Goal: Complete application form

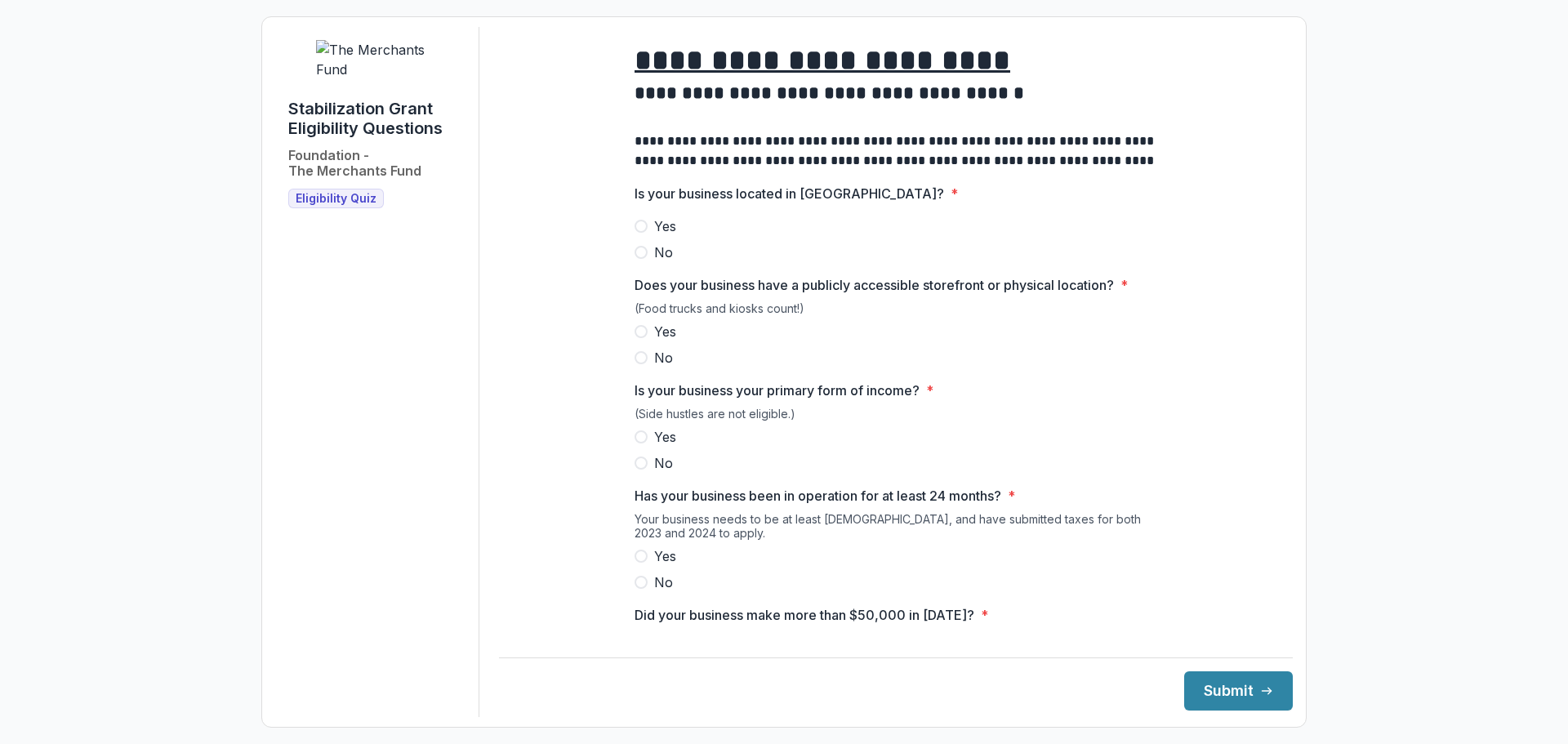
click at [647, 236] on label "Yes" at bounding box center [896, 225] width 523 height 19
click at [667, 341] on span "Yes" at bounding box center [665, 331] width 22 height 19
click at [649, 427] on div "(Side hustles are not eligible.)" at bounding box center [896, 417] width 523 height 20
click at [655, 447] on span "Yes" at bounding box center [665, 436] width 22 height 19
click at [660, 566] on span "Yes" at bounding box center [665, 555] width 22 height 19
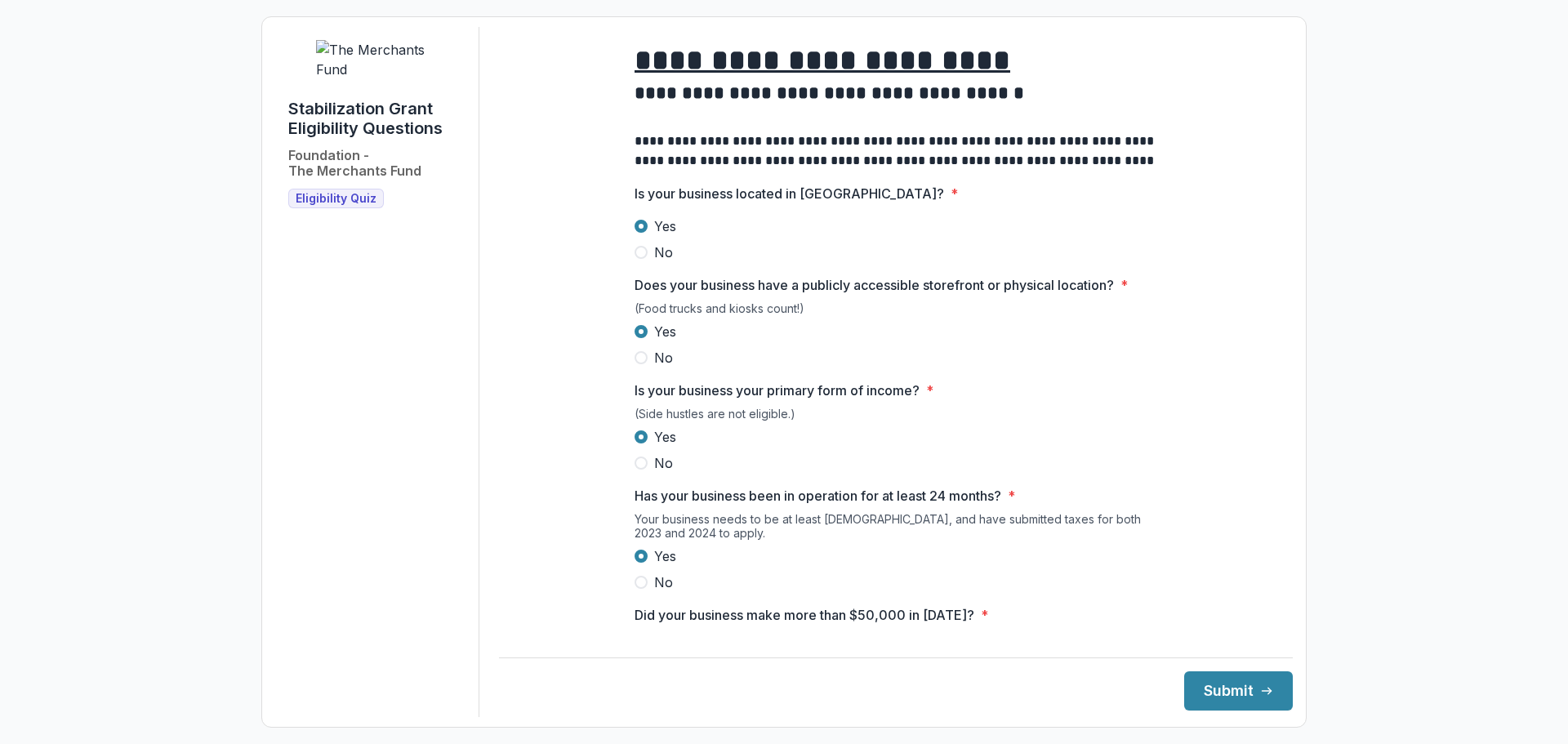
scroll to position [163, 0]
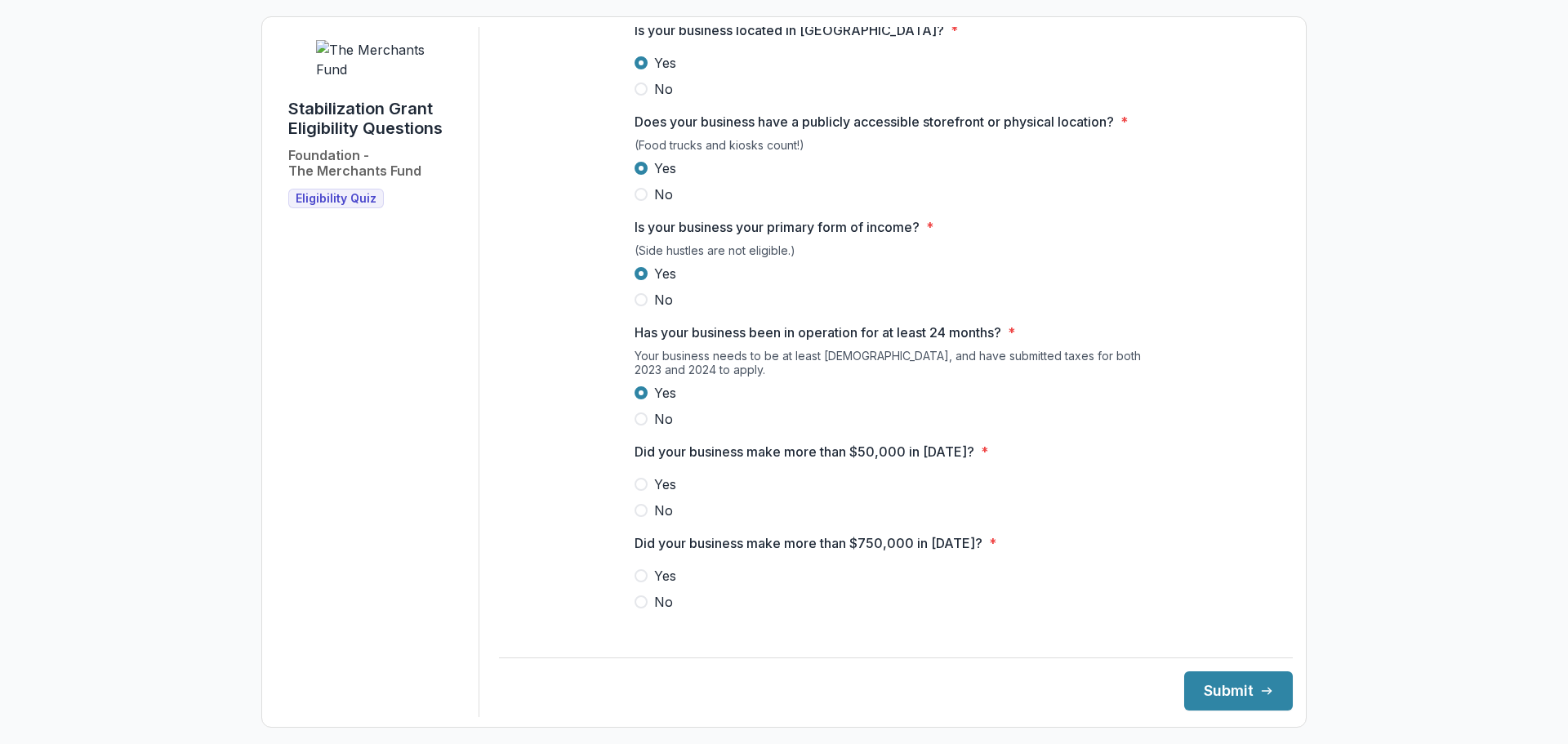
click at [666, 494] on span "Yes" at bounding box center [665, 484] width 22 height 19
click at [664, 604] on div "Yes No" at bounding box center [896, 588] width 523 height 46
click at [661, 610] on span "No" at bounding box center [663, 601] width 19 height 19
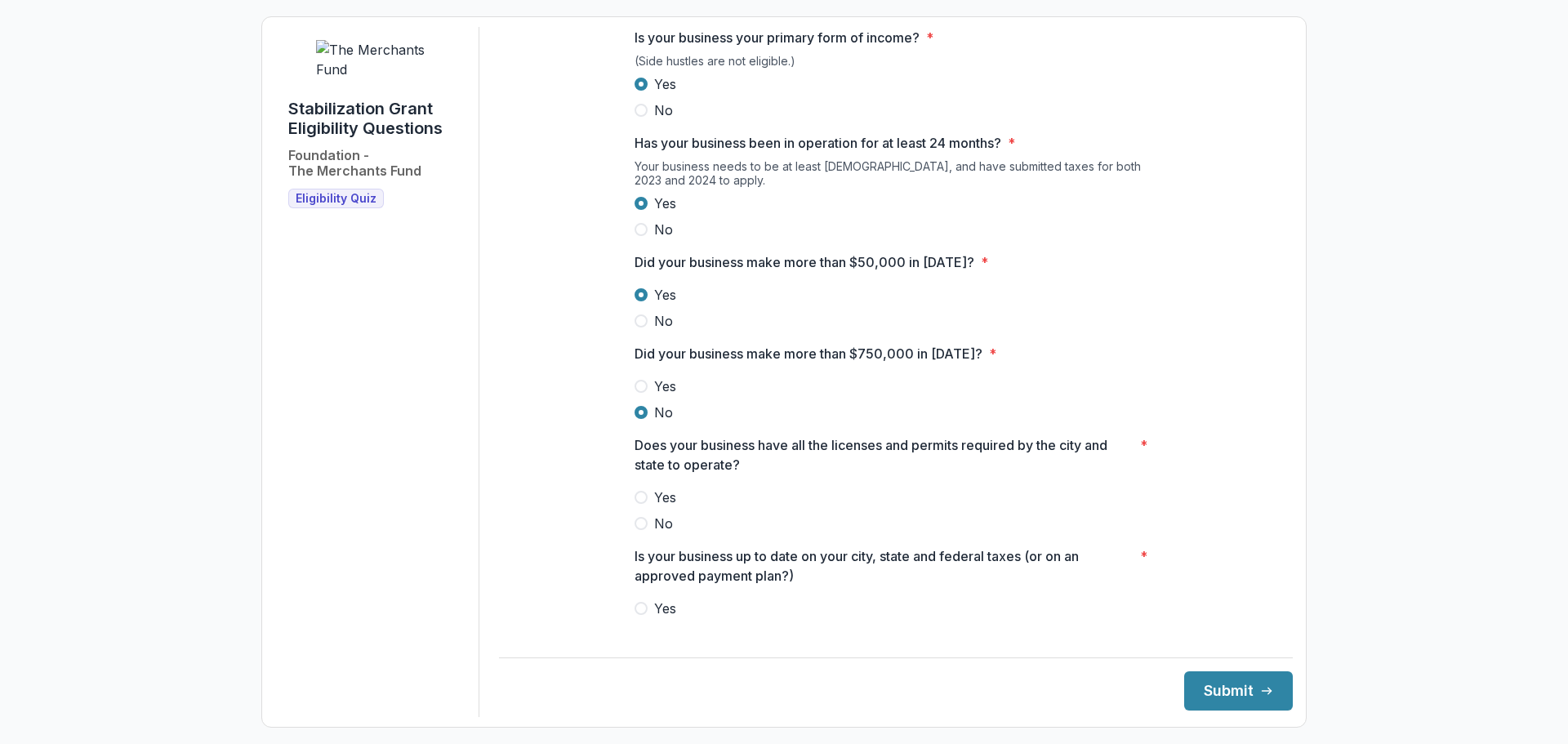
scroll to position [653, 0]
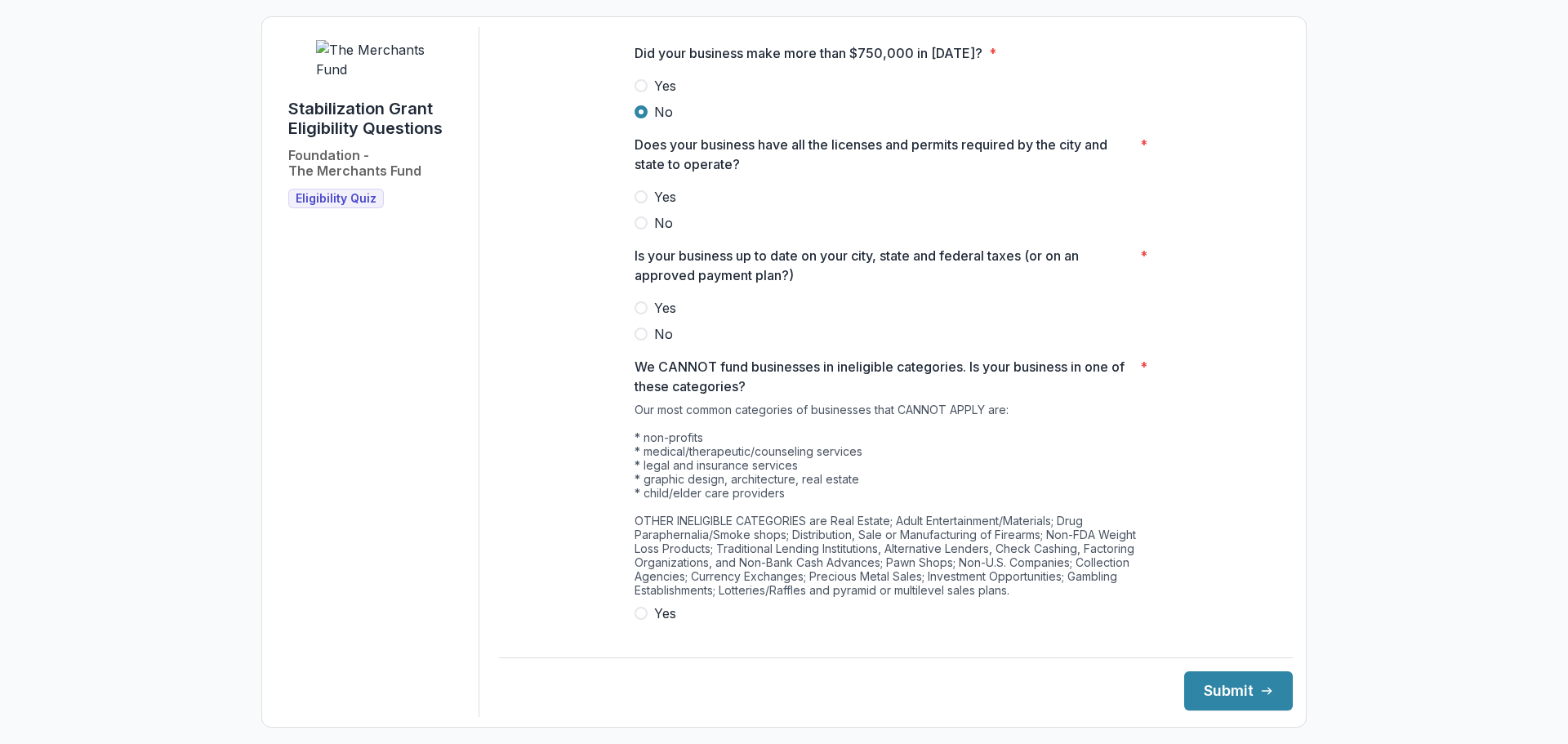
click at [641, 314] on span at bounding box center [641, 308] width 13 height 13
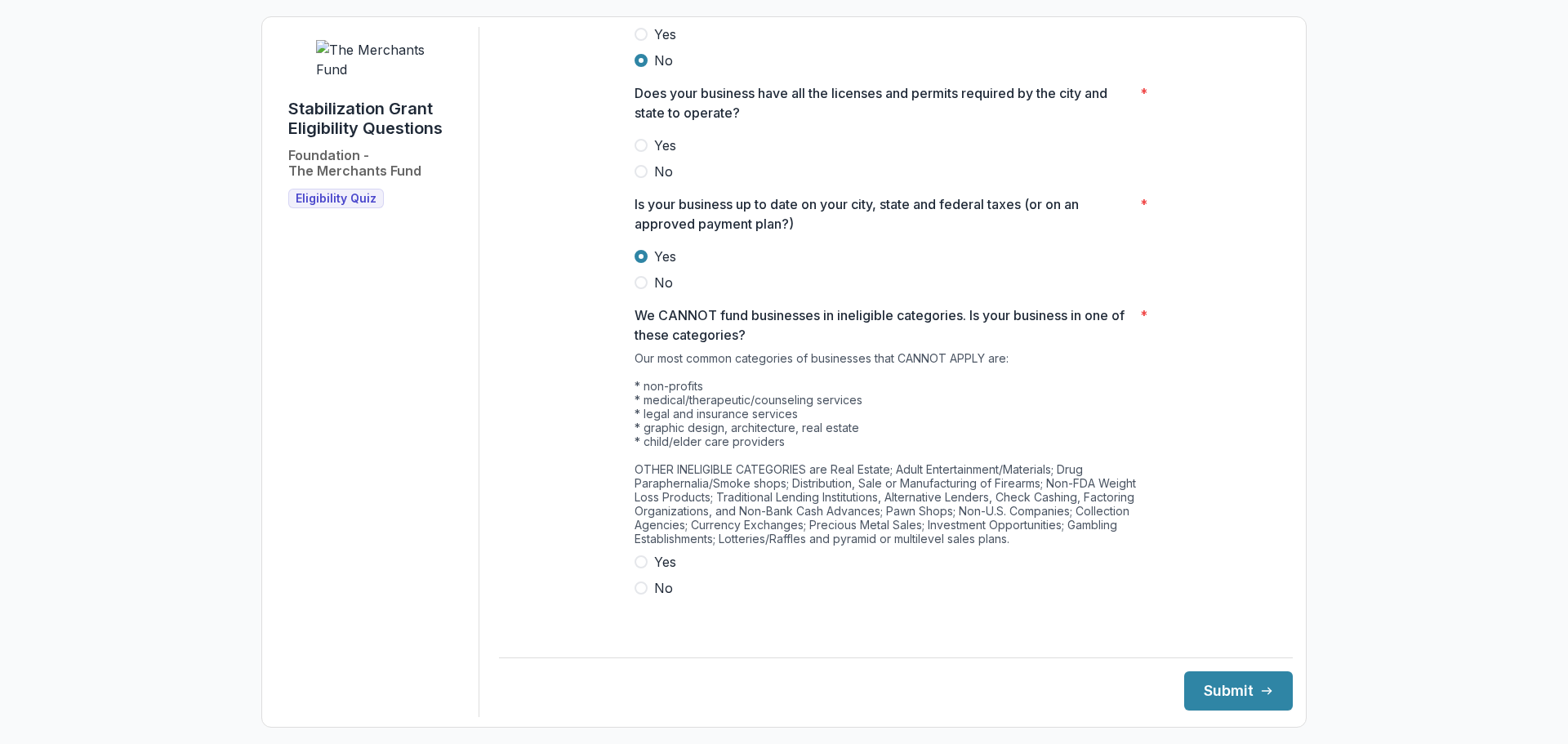
click at [657, 593] on span "No" at bounding box center [663, 587] width 19 height 19
click at [1243, 681] on button "Submit" at bounding box center [1239, 691] width 108 height 39
click at [660, 155] on span "Yes" at bounding box center [665, 145] width 22 height 19
click at [1257, 701] on button "Submit" at bounding box center [1239, 691] width 108 height 39
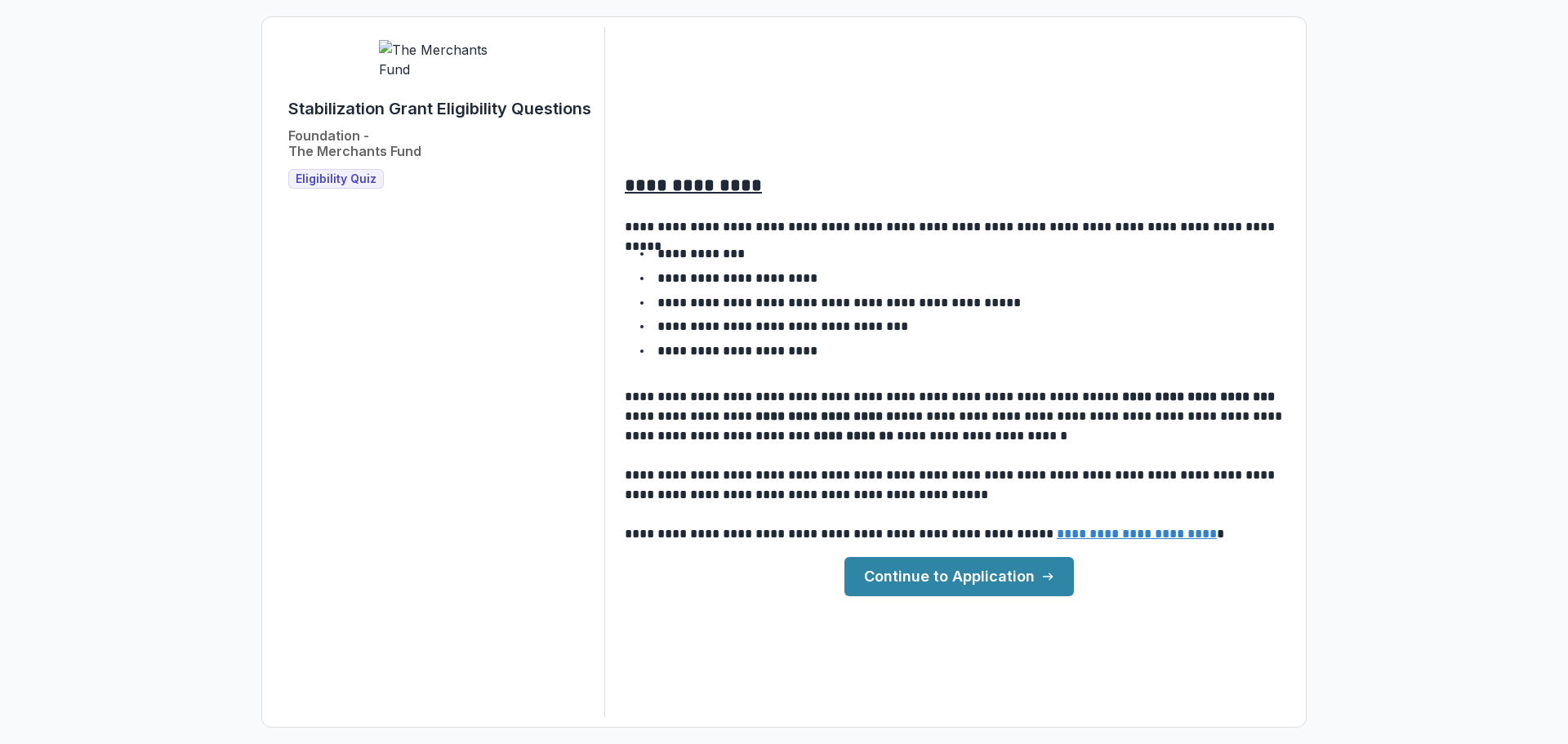
click at [1007, 591] on link "Continue to Application" at bounding box center [958, 576] width 229 height 39
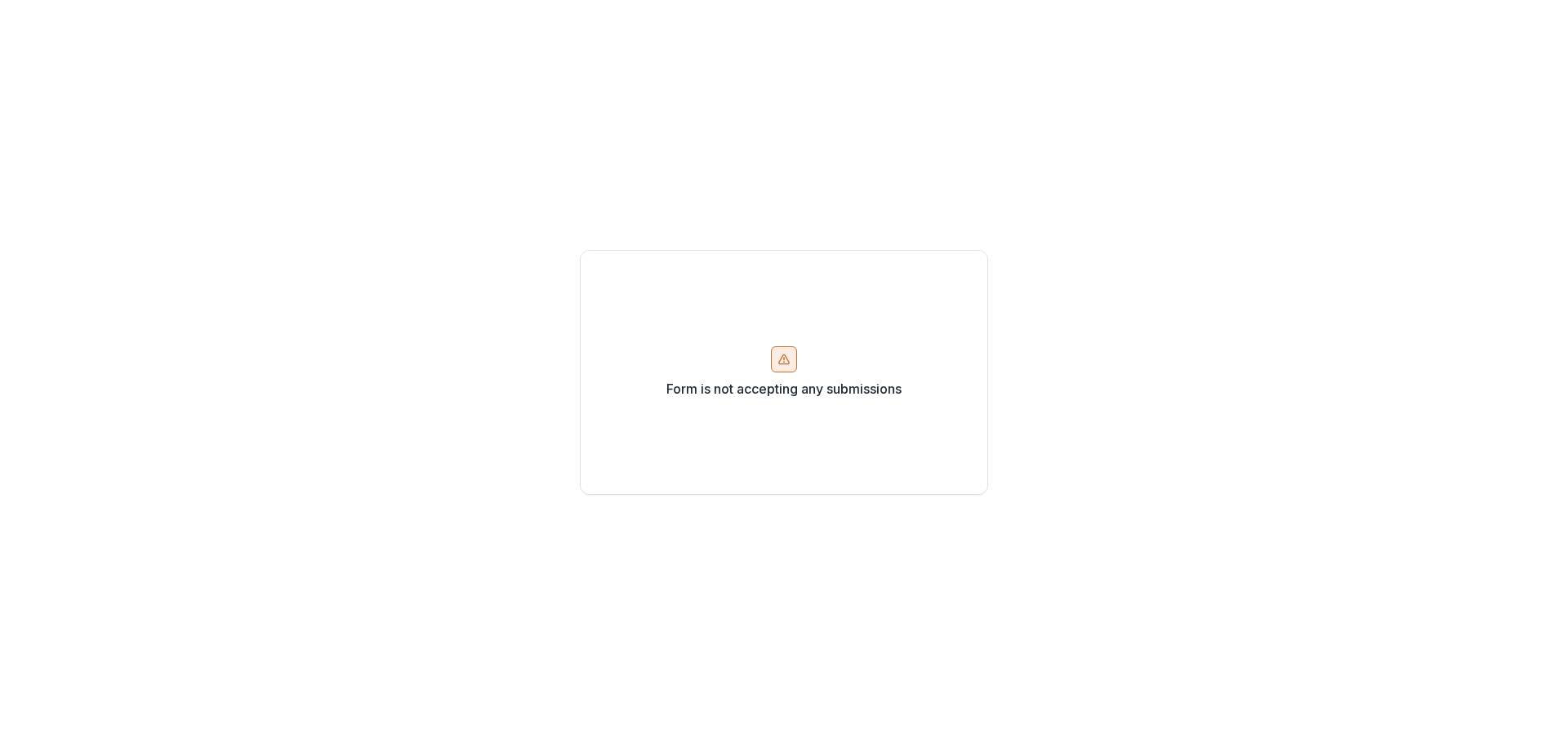
click at [779, 359] on icon at bounding box center [784, 359] width 13 height 13
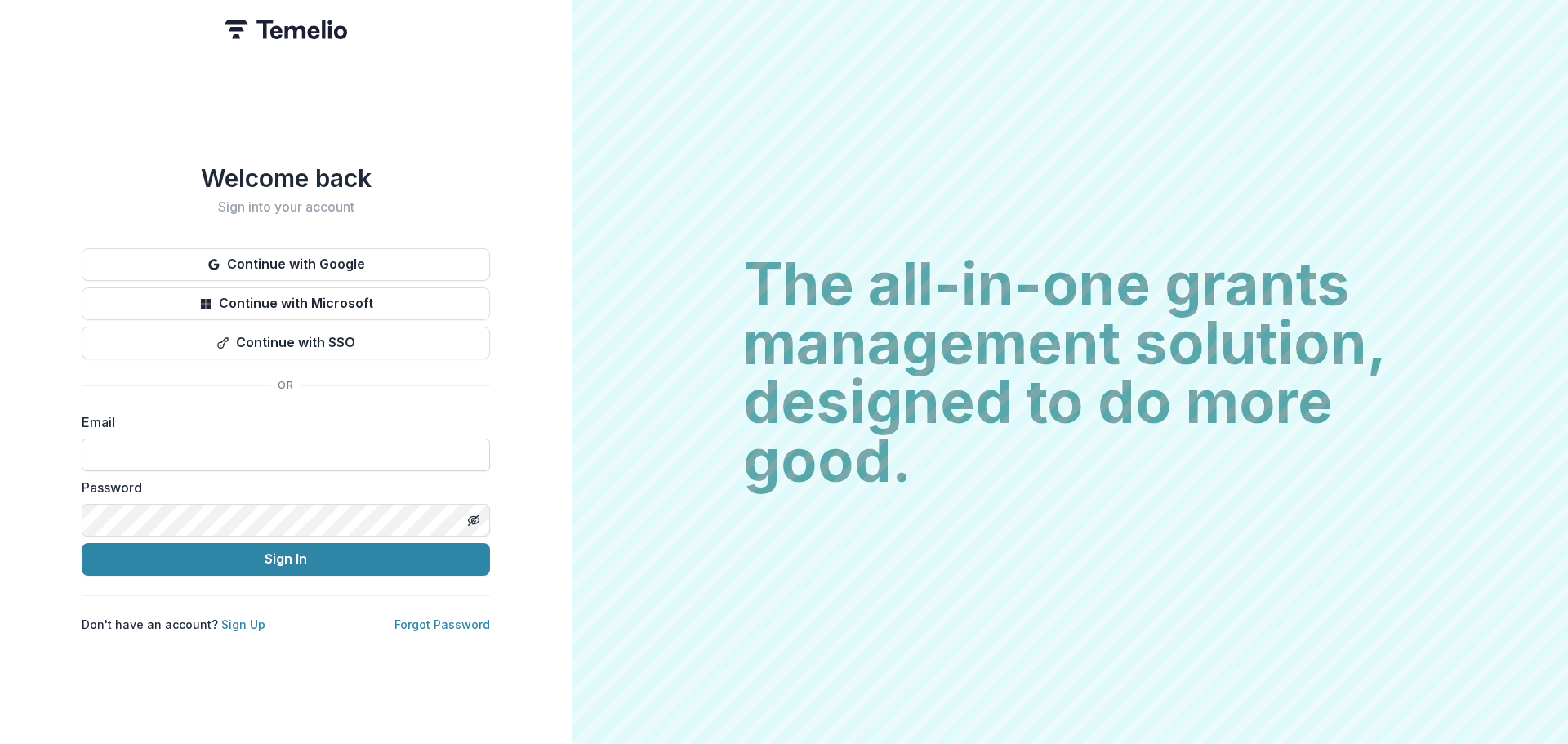
click at [198, 440] on input at bounding box center [286, 455] width 409 height 33
click at [168, 441] on input at bounding box center [286, 455] width 409 height 33
type input "**********"
click at [82, 543] on button "Sign In" at bounding box center [286, 559] width 409 height 33
